Goal: Task Accomplishment & Management: Manage account settings

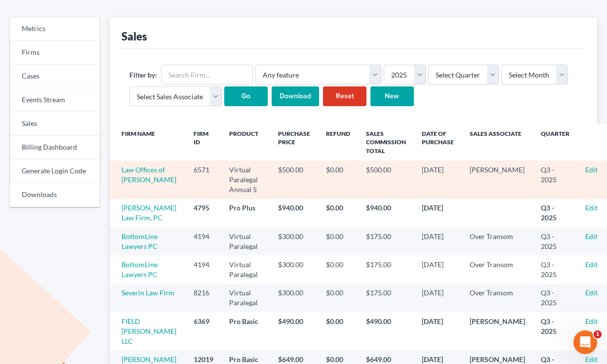
scroll to position [77, 0]
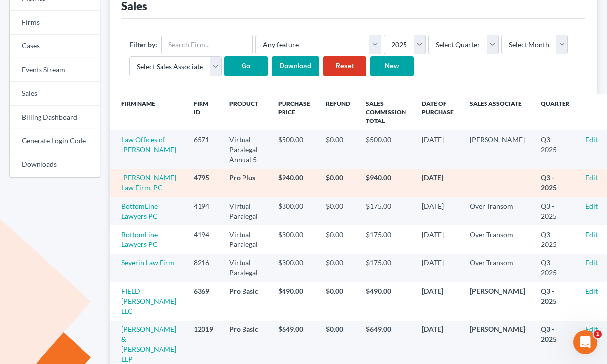
click at [132, 185] on link "[PERSON_NAME] Law Firm, PC" at bounding box center [149, 182] width 55 height 18
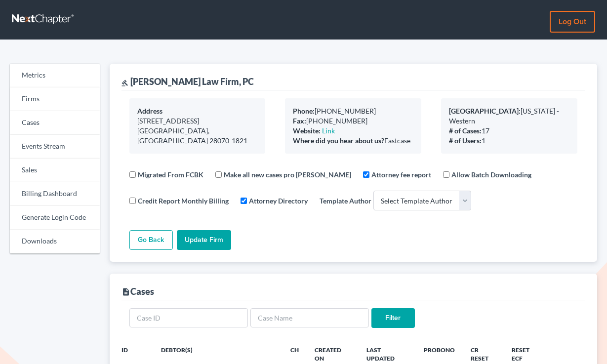
select select
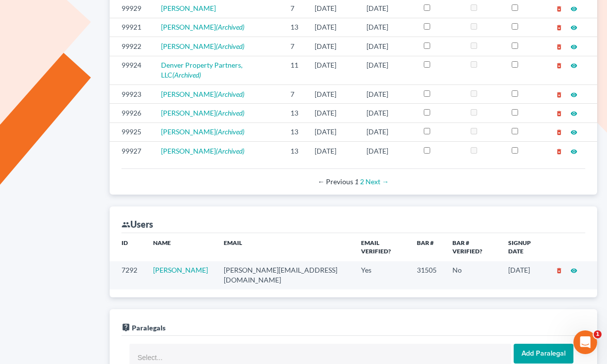
scroll to position [420, 0]
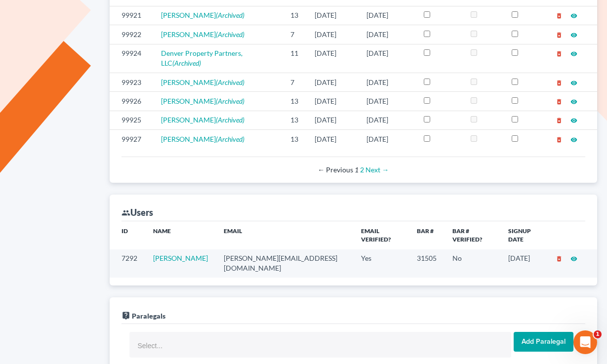
click at [269, 251] on td "mike@elliottlawfirm.net" at bounding box center [284, 264] width 137 height 28
click at [268, 252] on td "mike@elliottlawfirm.net" at bounding box center [284, 264] width 137 height 28
copy td "mike@elliottlawfirm.net"
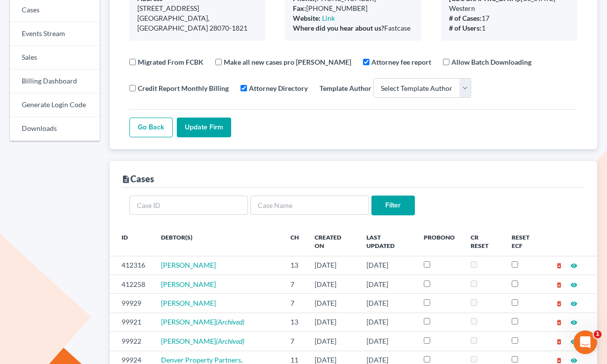
scroll to position [0, 0]
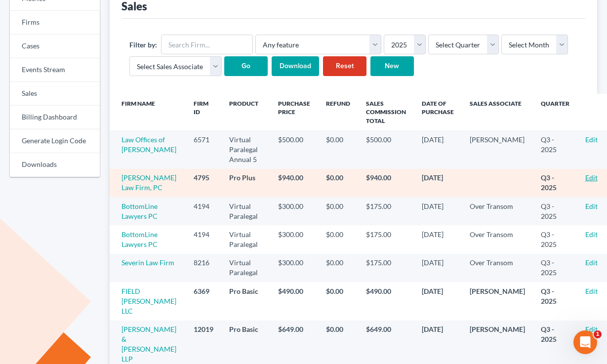
click at [586, 177] on link "Edit" at bounding box center [592, 177] width 12 height 8
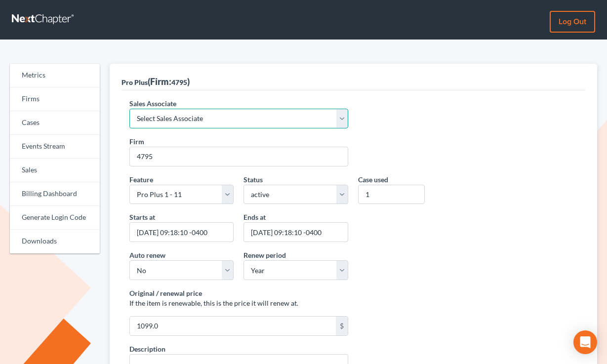
click at [220, 117] on select "Select Sales Associate Alex Seymour Over Transom Tim Shadoan" at bounding box center [238, 119] width 219 height 20
select select "7676"
click at [129, 109] on select "Select Sales Associate Alex Seymour Over Transom Tim Shadoan" at bounding box center [238, 119] width 219 height 20
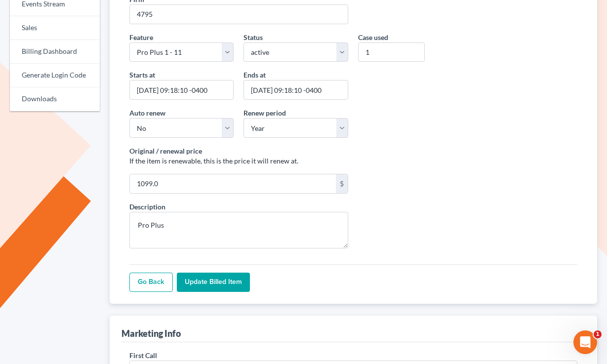
click at [218, 289] on input "Update Billed item" at bounding box center [213, 283] width 73 height 20
